Goal: Task Accomplishment & Management: Use online tool/utility

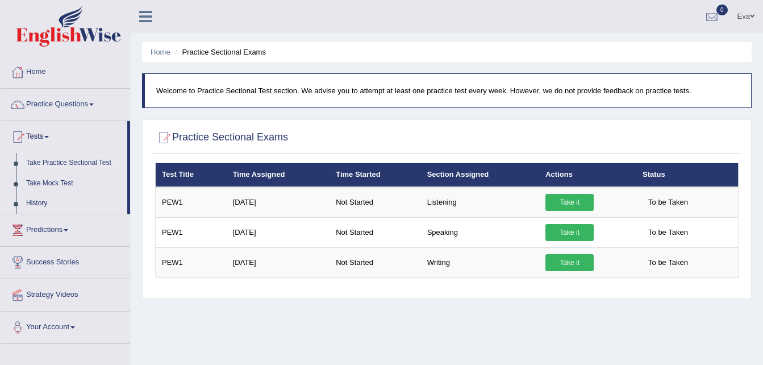
click at [707, 15] on div at bounding box center [711, 17] width 17 height 17
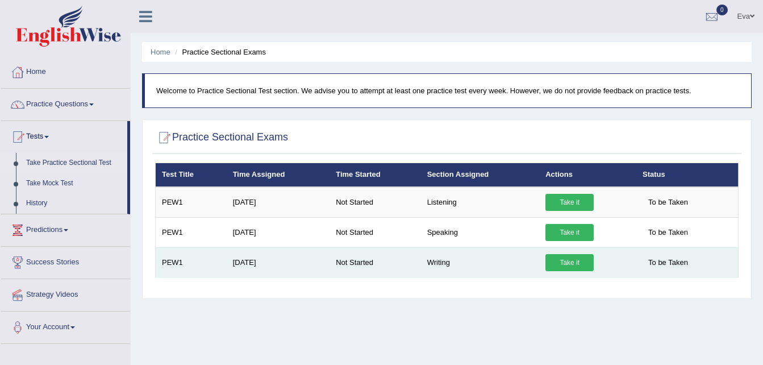
click at [570, 262] on link "Take it" at bounding box center [569, 262] width 48 height 17
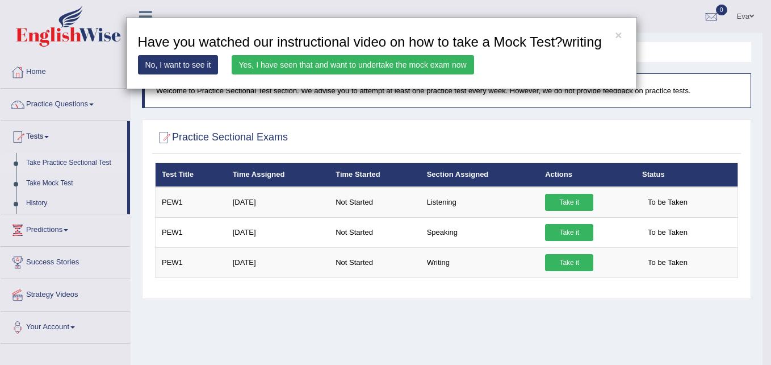
click at [307, 63] on link "Yes, I have seen that and want to undertake the mock exam now" at bounding box center [353, 64] width 243 height 19
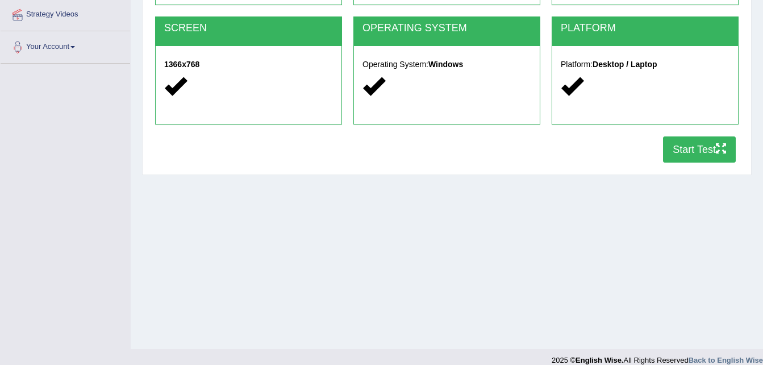
scroll to position [227, 0]
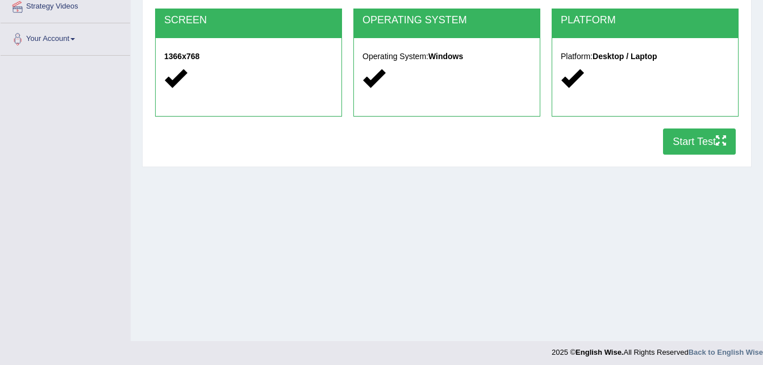
click at [689, 132] on button "Start Test" at bounding box center [699, 141] width 73 height 26
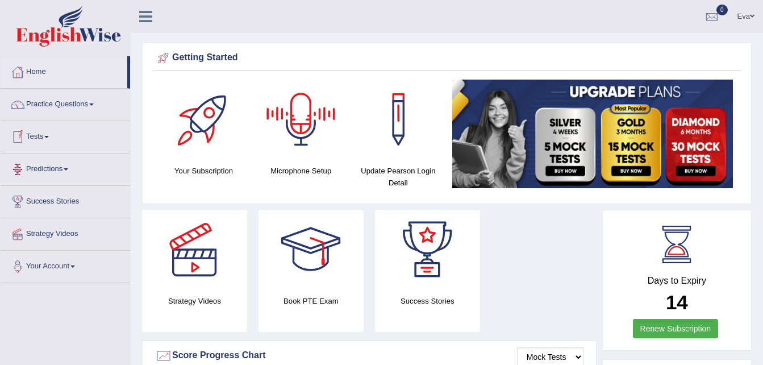
click at [48, 136] on link "Tests" at bounding box center [65, 135] width 129 height 28
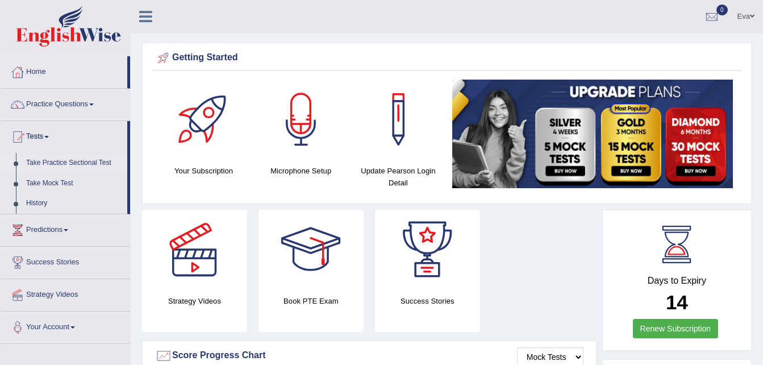
click at [56, 162] on link "Take Practice Sectional Test" at bounding box center [74, 163] width 106 height 20
